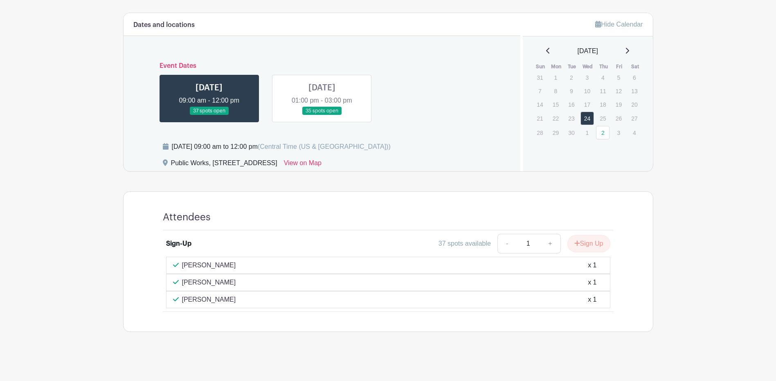
scroll to position [342, 0]
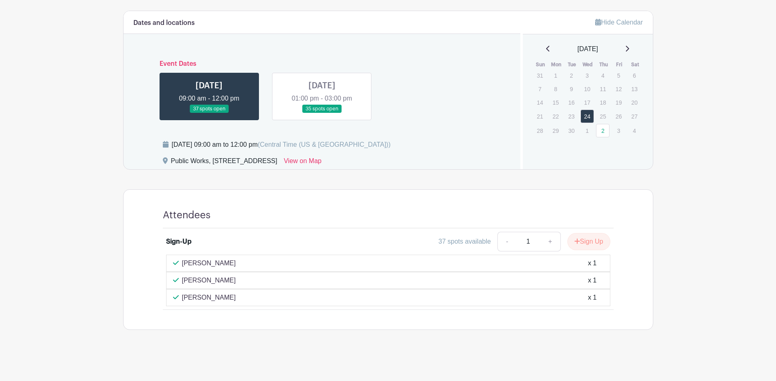
click at [322, 113] on link at bounding box center [322, 113] width 0 height 0
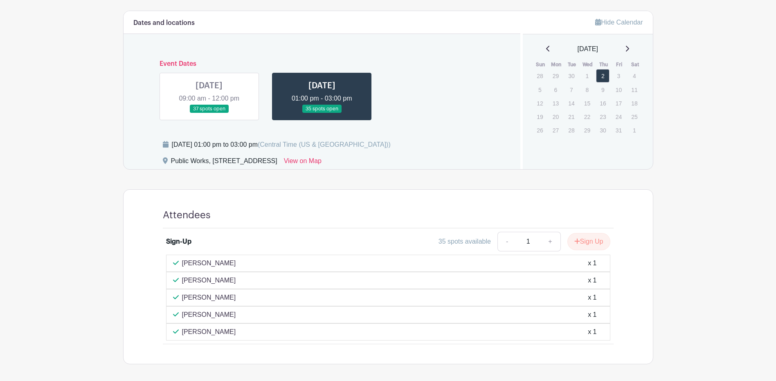
click at [209, 113] on link at bounding box center [209, 113] width 0 height 0
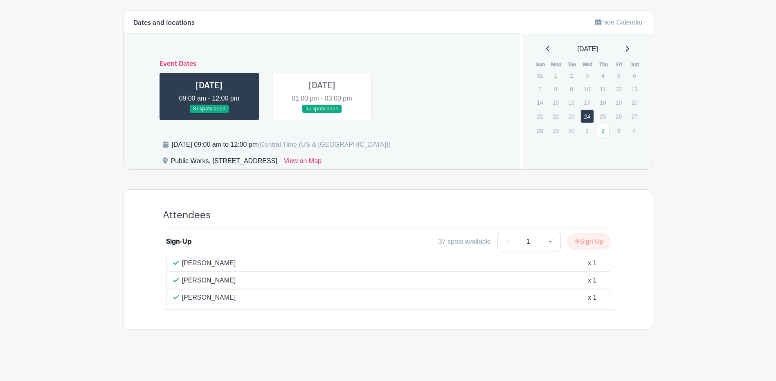
click at [322, 113] on link at bounding box center [322, 113] width 0 height 0
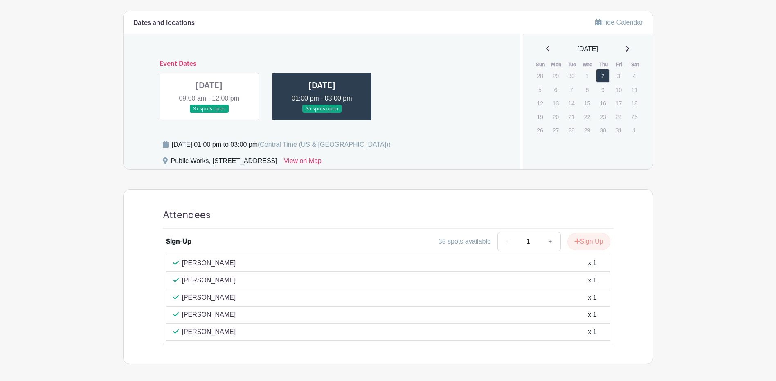
click at [209, 113] on link at bounding box center [209, 113] width 0 height 0
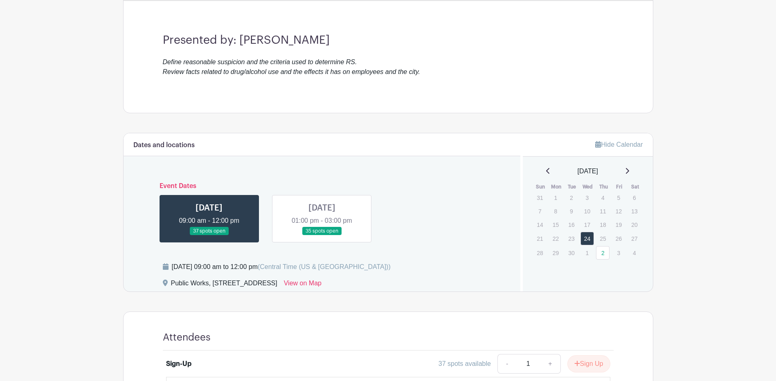
scroll to position [220, 0]
